Goal: Information Seeking & Learning: Check status

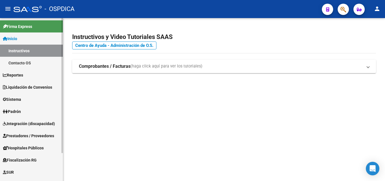
click at [34, 112] on link "Padrón" at bounding box center [31, 111] width 63 height 12
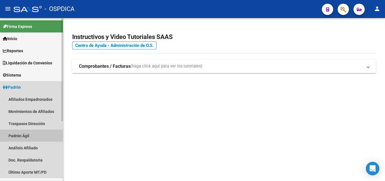
click at [21, 130] on link "Padrón Ágil" at bounding box center [31, 135] width 63 height 12
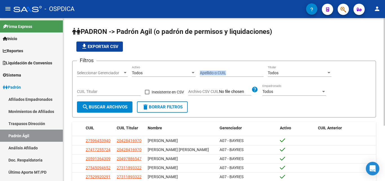
click at [225, 76] on div "Apellido o CUIL" at bounding box center [232, 73] width 64 height 16
click at [230, 73] on input "Apellido o CUIL" at bounding box center [232, 72] width 64 height 5
paste input "29032994"
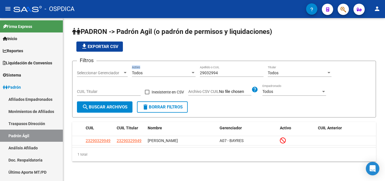
drag, startPoint x: 237, startPoint y: 69, endPoint x: 178, endPoint y: 75, distance: 58.8
click at [178, 75] on div "Filtros Seleccionar Gerenciador Seleccionar Gerenciador Todos Activo 29032994 A…" at bounding box center [224, 83] width 294 height 36
click at [233, 73] on input "29032994" at bounding box center [232, 72] width 64 height 5
drag, startPoint x: 237, startPoint y: 72, endPoint x: 184, endPoint y: 75, distance: 53.0
click at [184, 75] on div "Filtros Seleccionar Gerenciador Seleccionar Gerenciador Todos Activo 29032994 A…" at bounding box center [224, 83] width 294 height 36
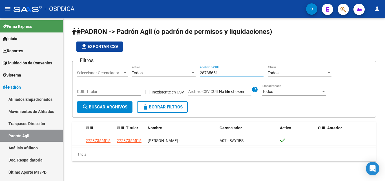
drag, startPoint x: 223, startPoint y: 73, endPoint x: 174, endPoint y: 74, distance: 48.7
click at [170, 72] on div "Filtros Seleccionar Gerenciador Seleccionar Gerenciador Todos Activo 28735651 A…" at bounding box center [224, 83] width 294 height 36
click at [229, 74] on input "28735651" at bounding box center [232, 72] width 64 height 5
drag, startPoint x: 188, startPoint y: 74, endPoint x: 138, endPoint y: 69, distance: 50.3
click at [138, 69] on div "Filtros Seleccionar Gerenciador Seleccionar Gerenciador Todos Activo 28735651 A…" at bounding box center [224, 83] width 294 height 36
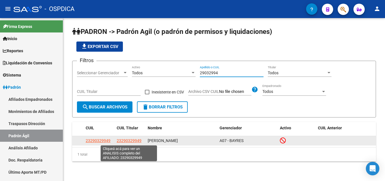
type input "29032994"
click at [131, 142] on span "23290329949" at bounding box center [129, 140] width 25 height 5
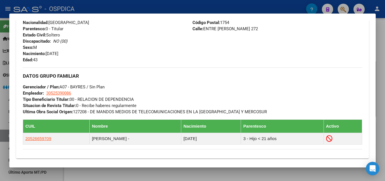
scroll to position [232, 0]
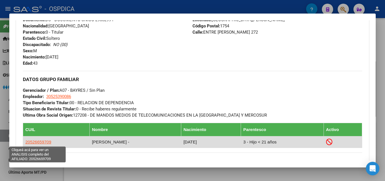
click at [43, 144] on span "20526659709" at bounding box center [38, 141] width 26 height 5
type textarea "20526659709"
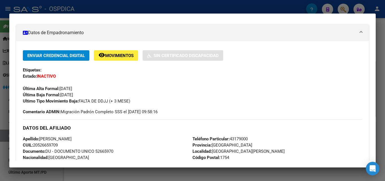
scroll to position [113, 0]
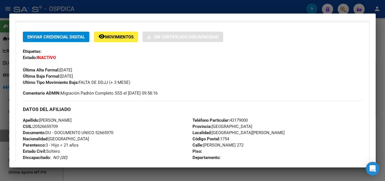
drag, startPoint x: 172, startPoint y: 92, endPoint x: 127, endPoint y: 93, distance: 44.2
click at [127, 93] on div "Enviar Credencial Digital remove_red_eye Movimientos Sin Certificado Discapacid…" at bounding box center [192, 64] width 339 height 65
drag, startPoint x: 63, startPoint y: 92, endPoint x: 159, endPoint y: 96, distance: 96.4
click at [157, 96] on span "Comentario ADMIN: Migración Padrón Completo SSS el 2024-12-23 09:58:16" at bounding box center [90, 93] width 135 height 6
drag, startPoint x: 157, startPoint y: 105, endPoint x: 164, endPoint y: 108, distance: 7.1
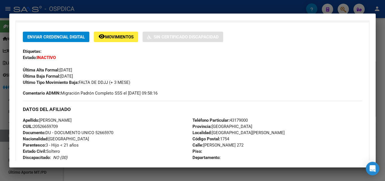
click at [157, 105] on div "DATOS DEL AFILIADO" at bounding box center [192, 109] width 339 height 16
drag, startPoint x: 62, startPoint y: 91, endPoint x: 212, endPoint y: 97, distance: 150.6
click at [212, 97] on div "Enviar Credencial Digital remove_red_eye Movimientos Sin Certificado Discapacid…" at bounding box center [192, 151] width 339 height 239
drag, startPoint x: 135, startPoint y: 94, endPoint x: 146, endPoint y: 92, distance: 11.2
click at [135, 93] on span "Comentario ADMIN: Migración Padrón Completo SSS el 2024-12-23 09:58:16" at bounding box center [90, 93] width 135 height 6
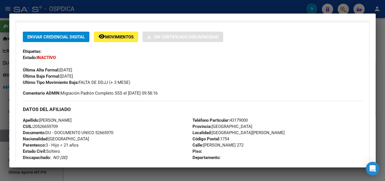
click at [157, 95] on span "Comentario ADMIN: Migración Padrón Completo SSS el 2024-12-23 09:58:16" at bounding box center [90, 93] width 135 height 6
drag, startPoint x: 166, startPoint y: 92, endPoint x: 70, endPoint y: 92, distance: 95.2
click at [70, 92] on span "Comentario ADMIN: Migración Padrón Completo SSS el 2024-12-23 09:58:16" at bounding box center [90, 93] width 135 height 6
click at [135, 95] on span "Comentario ADMIN: Migración Padrón Completo SSS el 2024-12-23 09:58:16" at bounding box center [90, 93] width 135 height 6
drag, startPoint x: 149, startPoint y: 94, endPoint x: 65, endPoint y: 92, distance: 84.2
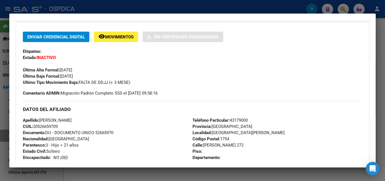
click at [65, 92] on span "Comentario ADMIN: Migración Padrón Completo SSS el 2024-12-23 09:58:16" at bounding box center [90, 93] width 135 height 6
click at [110, 94] on span "Comentario ADMIN: Migración Padrón Completo SSS el 2024-12-23 09:58:16" at bounding box center [90, 93] width 135 height 6
drag, startPoint x: 61, startPoint y: 93, endPoint x: 234, endPoint y: 95, distance: 173.0
click at [234, 95] on div "Enviar Credencial Digital remove_red_eye Movimientos Sin Certificado Discapacid…" at bounding box center [192, 64] width 339 height 65
click at [236, 73] on div "Enviar Credencial Digital remove_red_eye Movimientos Sin Certificado Discapacid…" at bounding box center [192, 59] width 339 height 54
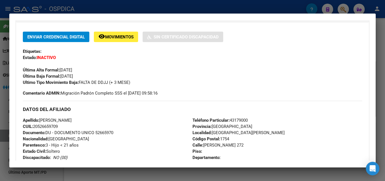
click at [196, 99] on div "Enviar Credencial Digital remove_red_eye Movimientos Sin Certificado Discapacid…" at bounding box center [192, 151] width 339 height 239
click at [179, 10] on div at bounding box center [192, 90] width 385 height 181
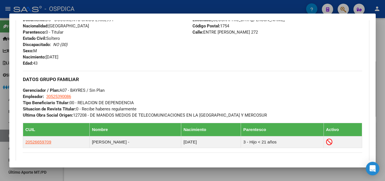
drag, startPoint x: 225, startPoint y: 70, endPoint x: 221, endPoint y: 15, distance: 55.1
click at [225, 69] on div "Enviar Credencial Digital remove_red_eye Movimientos Sin Certificado Discapacid…" at bounding box center [192, 32] width 339 height 239
click at [223, 6] on div at bounding box center [192, 90] width 385 height 181
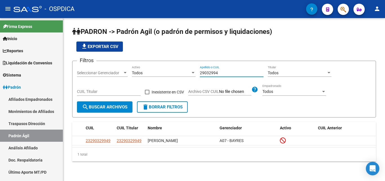
drag, startPoint x: 222, startPoint y: 72, endPoint x: 198, endPoint y: 72, distance: 23.7
click at [198, 72] on div "Filtros Seleccionar Gerenciador Seleccionar Gerenciador Todos Activo 29032994 A…" at bounding box center [224, 83] width 294 height 36
drag, startPoint x: 207, startPoint y: 67, endPoint x: 203, endPoint y: 71, distance: 5.8
click at [203, 71] on input "29032994" at bounding box center [232, 72] width 64 height 5
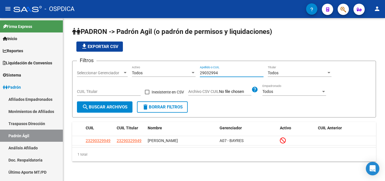
paste input "148076"
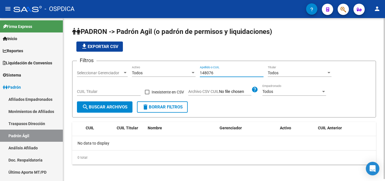
drag, startPoint x: 228, startPoint y: 71, endPoint x: 184, endPoint y: 80, distance: 45.4
click at [184, 80] on div "Filtros Seleccionar Gerenciador Seleccionar Gerenciador Todos Activo 148076 Ape…" at bounding box center [224, 83] width 294 height 36
paste input "3767403"
type input "37674036"
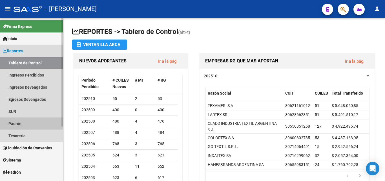
click at [14, 121] on link "Padrón" at bounding box center [31, 123] width 63 height 12
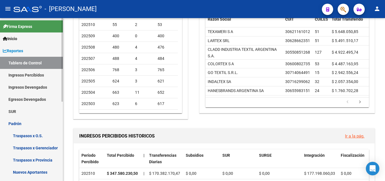
scroll to position [75, 0]
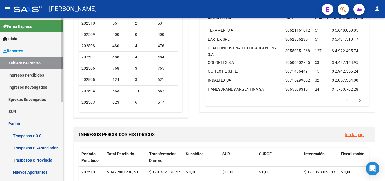
click at [11, 121] on link "Padrón" at bounding box center [31, 123] width 63 height 12
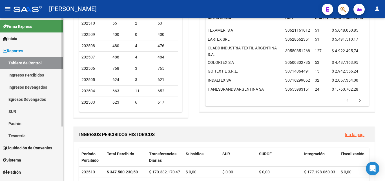
click at [24, 123] on link "Padrón" at bounding box center [31, 123] width 63 height 12
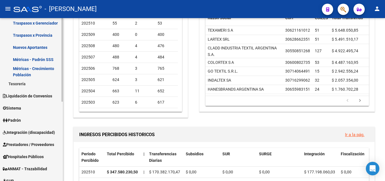
scroll to position [155, 0]
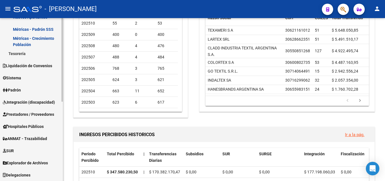
click at [21, 89] on span "Padrón" at bounding box center [12, 90] width 18 height 6
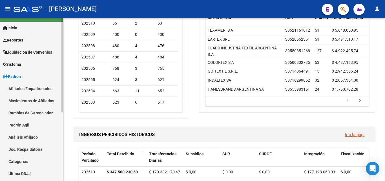
scroll to position [6, 0]
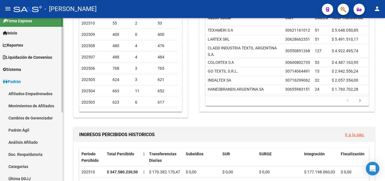
click at [26, 128] on link "Padrón Ágil" at bounding box center [31, 130] width 63 height 12
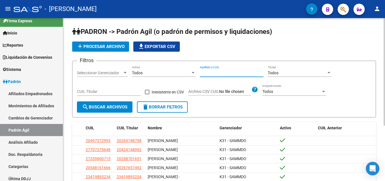
paste input "37674036"
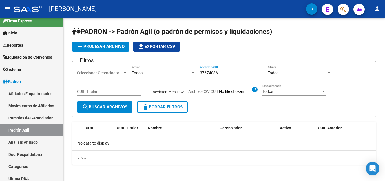
type input "37674036"
